Goal: Task Accomplishment & Management: Manage account settings

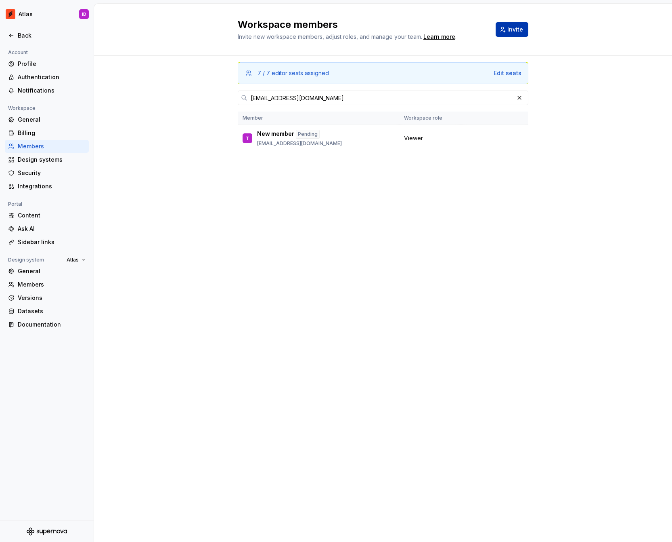
click at [502, 31] on button "Invite" at bounding box center [512, 29] width 33 height 15
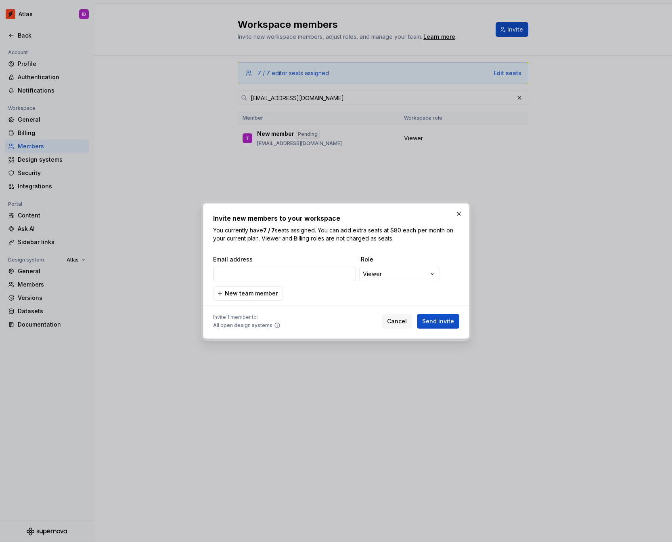
click at [308, 271] on input "email" at bounding box center [284, 274] width 143 height 15
click at [262, 271] on input "[PERSON_NAME]" at bounding box center [284, 274] width 143 height 15
click at [262, 270] on input "[PERSON_NAME]" at bounding box center [284, 274] width 143 height 15
paste input "[PERSON_NAME][EMAIL_ADDRESS][PERSON_NAME][DOMAIN_NAME]"
type input "[PERSON_NAME][EMAIL_ADDRESS][PERSON_NAME][DOMAIN_NAME]"
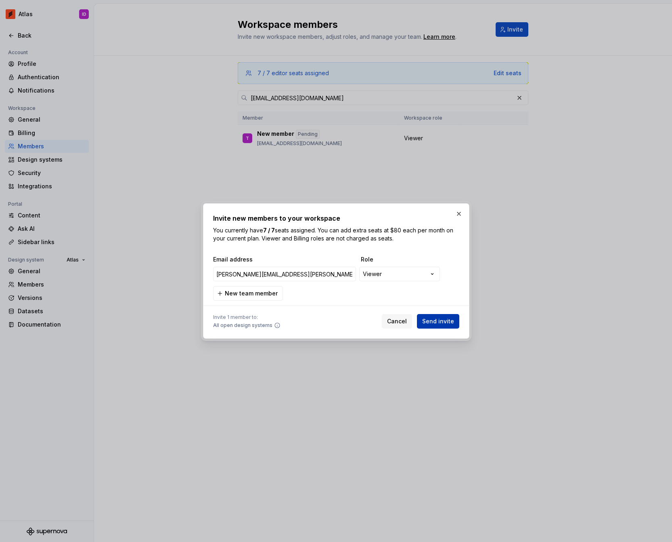
click at [446, 321] on span "Send invite" at bounding box center [438, 321] width 32 height 8
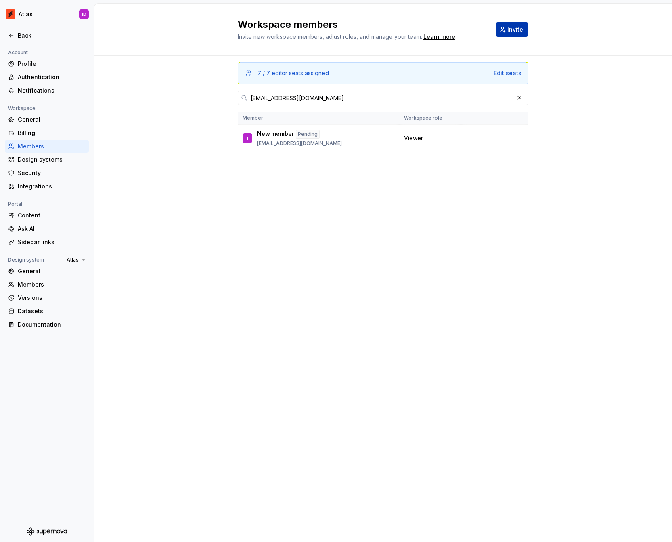
click at [523, 34] on button "Invite" at bounding box center [512, 29] width 33 height 15
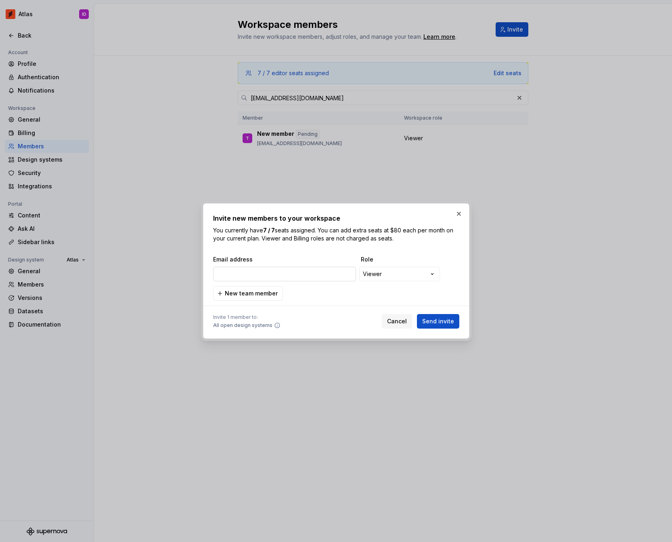
click at [306, 271] on input "email" at bounding box center [284, 274] width 143 height 15
type input "[PERSON_NAME][EMAIL_ADDRESS][PERSON_NAME][DOMAIN_NAME]"
click at [321, 290] on div "**********" at bounding box center [336, 277] width 246 height 45
click at [454, 319] on button "Send invite" at bounding box center [438, 321] width 42 height 15
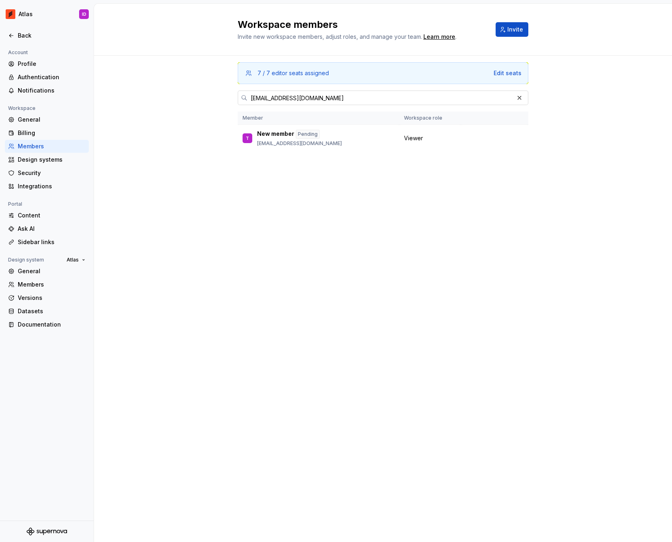
click at [308, 100] on input "[EMAIL_ADDRESS][DOMAIN_NAME]" at bounding box center [381, 97] width 267 height 15
paste input "[PERSON_NAME]"
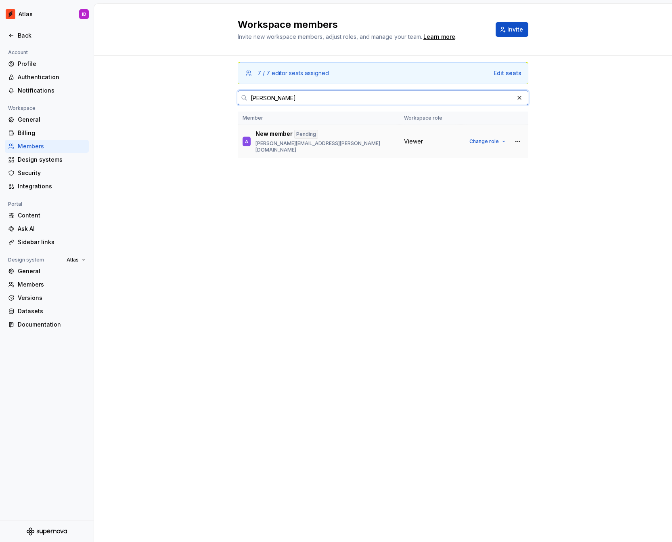
type input "[PERSON_NAME]"
click at [335, 136] on div "New member Pending" at bounding box center [325, 134] width 139 height 9
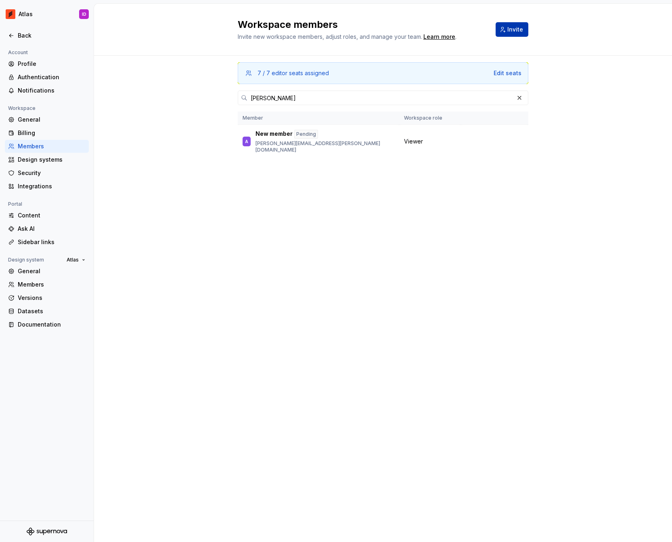
click at [511, 28] on span "Invite" at bounding box center [516, 29] width 16 height 8
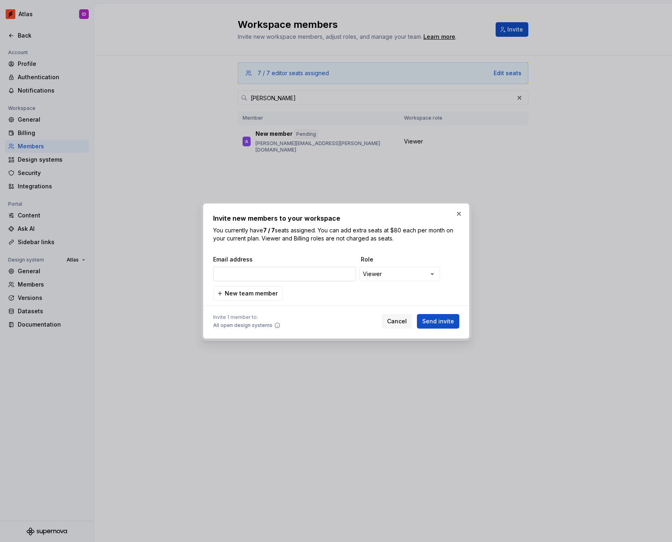
click at [309, 269] on input "email" at bounding box center [284, 274] width 143 height 15
click at [256, 274] on input "villoldo" at bounding box center [284, 274] width 143 height 15
click at [255, 274] on input "villoldo" at bounding box center [284, 274] width 143 height 15
paste input "[PERSON_NAME][EMAIL_ADDRESS][DOMAIN_NAME]"
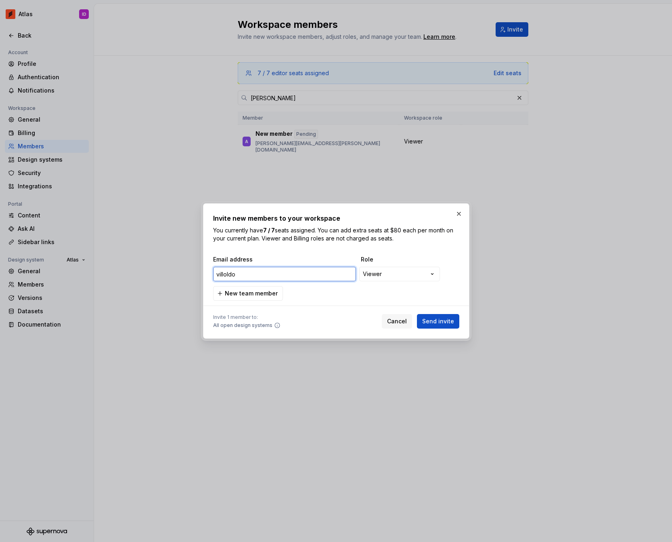
type input "[PERSON_NAME][EMAIL_ADDRESS][DOMAIN_NAME]"
click at [449, 327] on button "Send invite" at bounding box center [438, 321] width 42 height 15
